Goal: Navigation & Orientation: Find specific page/section

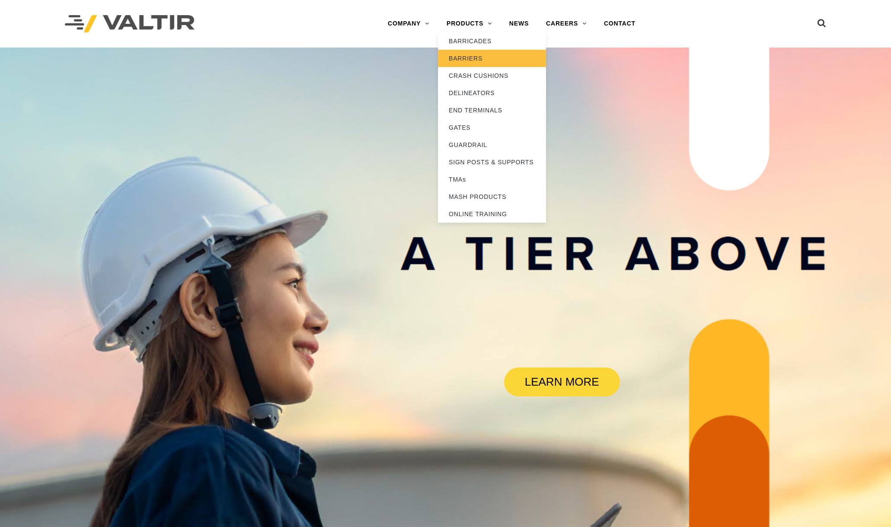
click at [473, 57] on link "BARRIERS" at bounding box center [492, 58] width 108 height 17
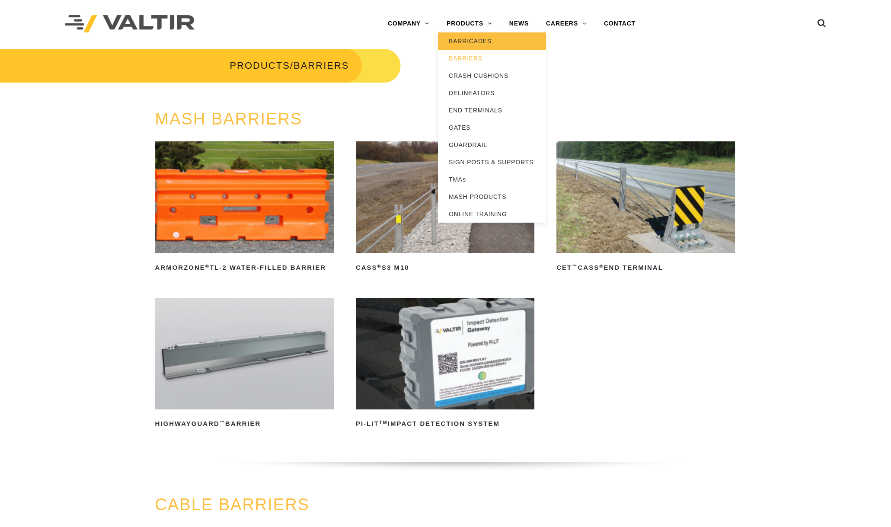
click at [470, 37] on link "BARRICADES" at bounding box center [492, 40] width 108 height 17
